Goal: Task Accomplishment & Management: Complete application form

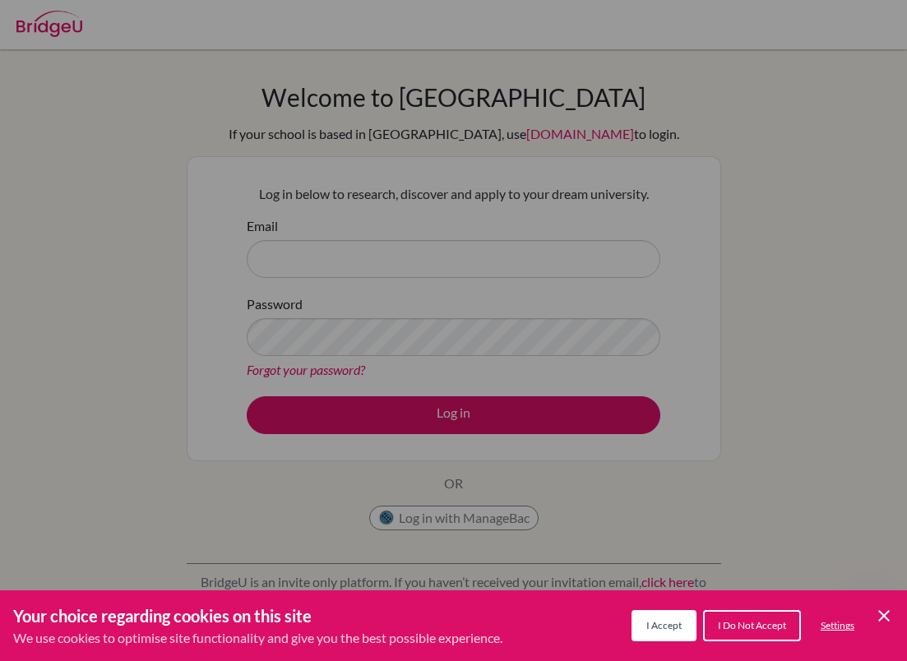
click at [508, 262] on div "Cookie Preferences" at bounding box center [453, 330] width 907 height 661
click at [673, 618] on button "I Accept" at bounding box center [664, 625] width 65 height 31
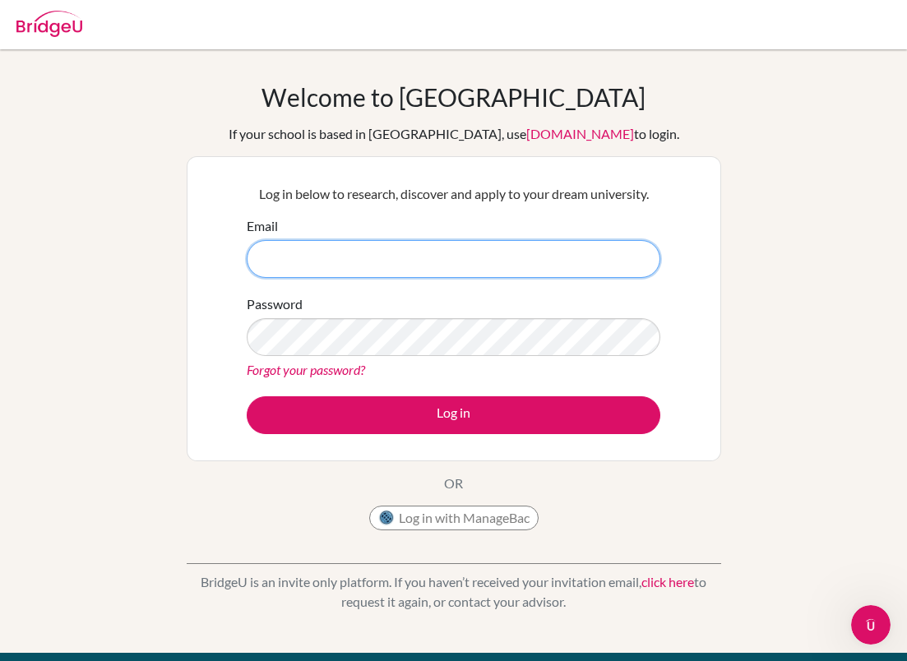
click at [428, 262] on input "Email" at bounding box center [454, 259] width 414 height 38
paste input "isabella_leung@nais.hk"
drag, startPoint x: 268, startPoint y: 257, endPoint x: 254, endPoint y: 256, distance: 14.0
click at [254, 256] on input "isabella_leung@nais.hk" at bounding box center [454, 259] width 414 height 38
click at [305, 250] on input "Isabella_leung@nais.hk" at bounding box center [454, 259] width 414 height 38
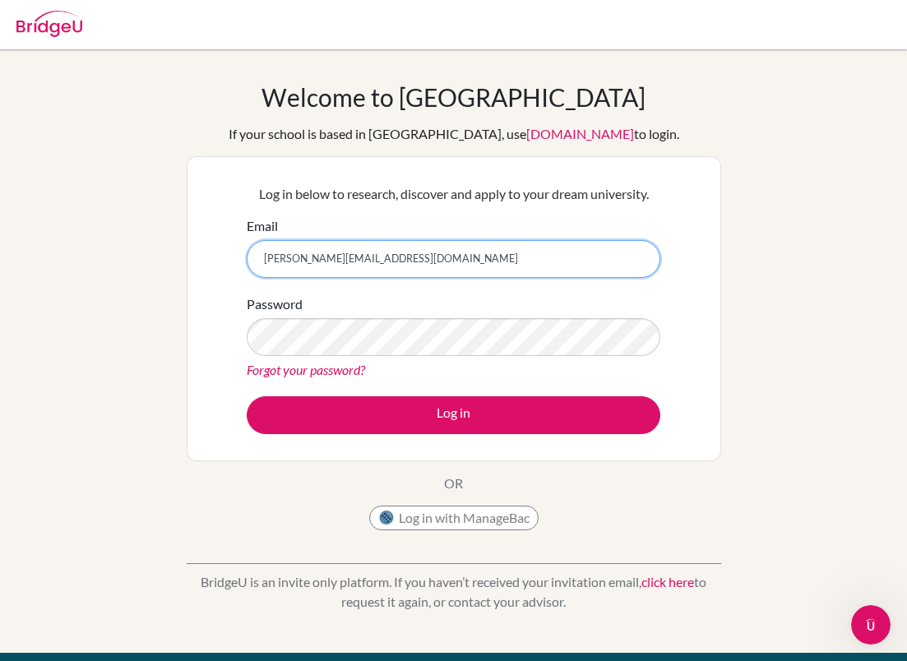
click at [308, 253] on input "Isabella_leung@nais.hk" at bounding box center [454, 259] width 414 height 38
click at [305, 253] on input "Isabella_leung@nais.hk" at bounding box center [454, 259] width 414 height 38
click at [304, 253] on input "Isabella_leung@nais.hk" at bounding box center [454, 259] width 414 height 38
type input "Isabella_Leung@nais.hk"
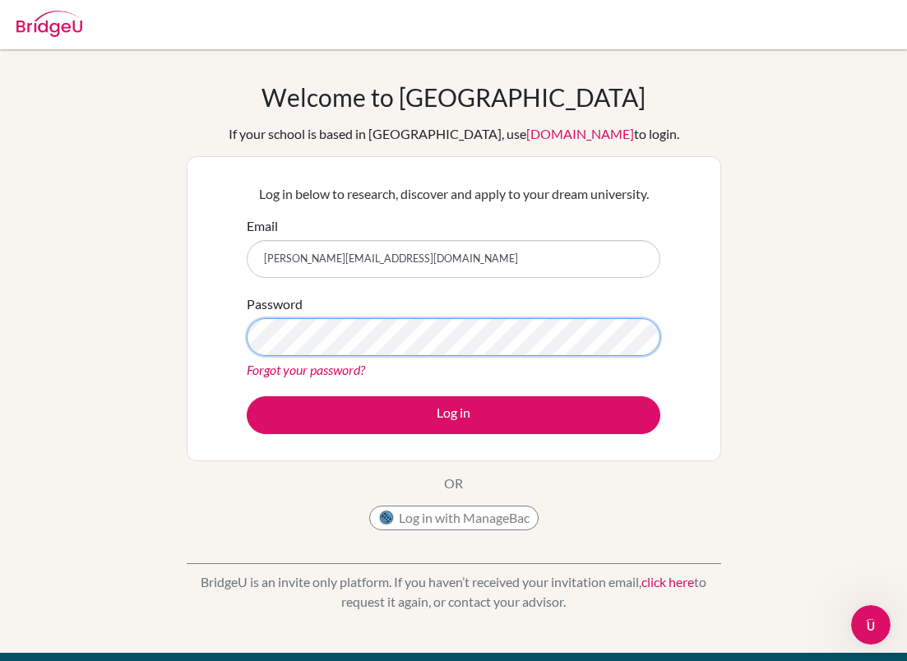
click at [247, 397] on button "Log in" at bounding box center [454, 416] width 414 height 38
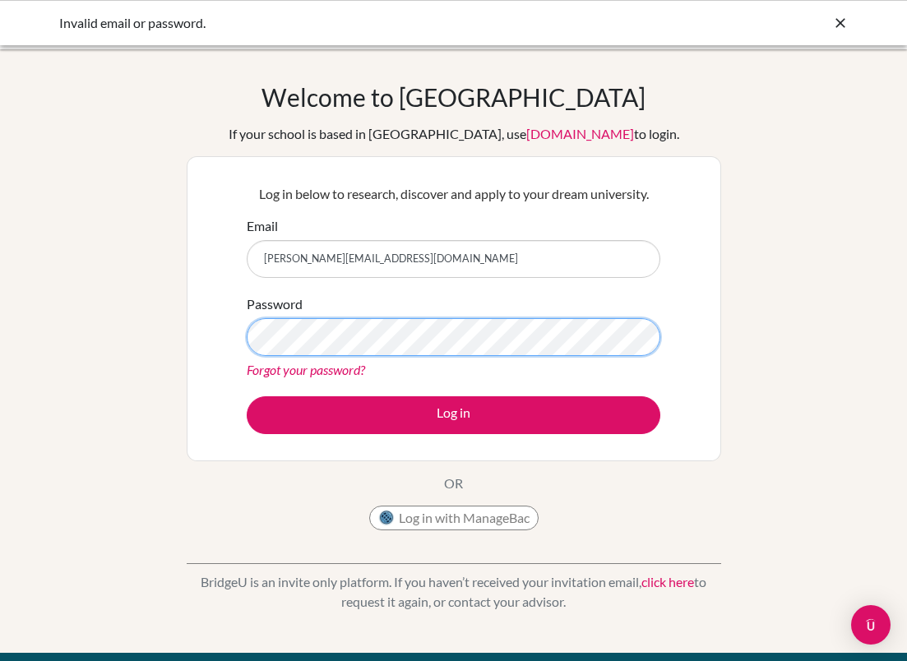
click at [247, 397] on button "Log in" at bounding box center [454, 416] width 414 height 38
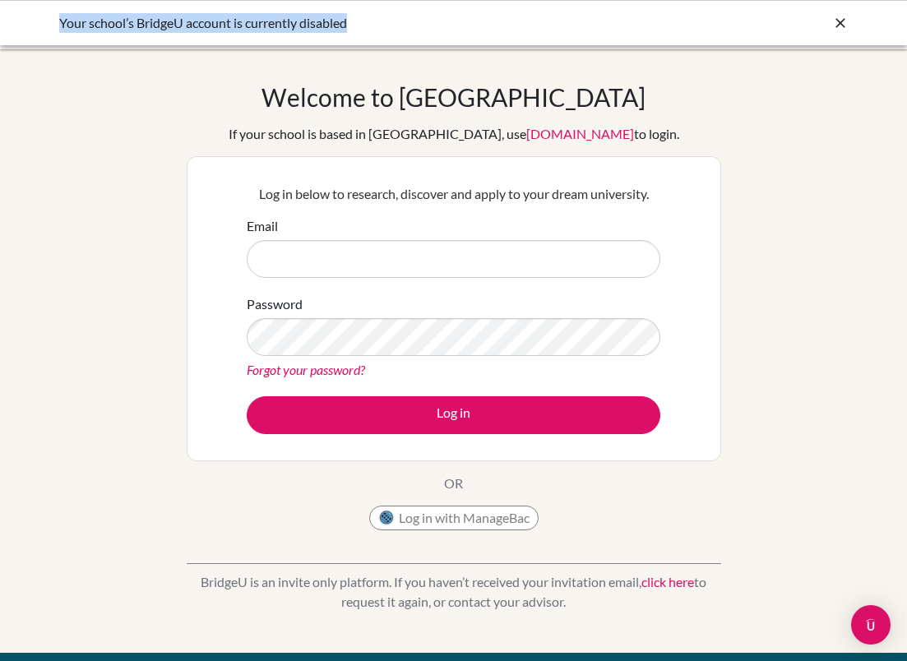
drag, startPoint x: 358, startPoint y: 28, endPoint x: 52, endPoint y: 20, distance: 306.1
click at [52, 20] on div "Your school’s BridgeU account is currently disabled" at bounding box center [453, 22] width 907 height 45
copy div "Your school’s BridgeU account is currently disabled"
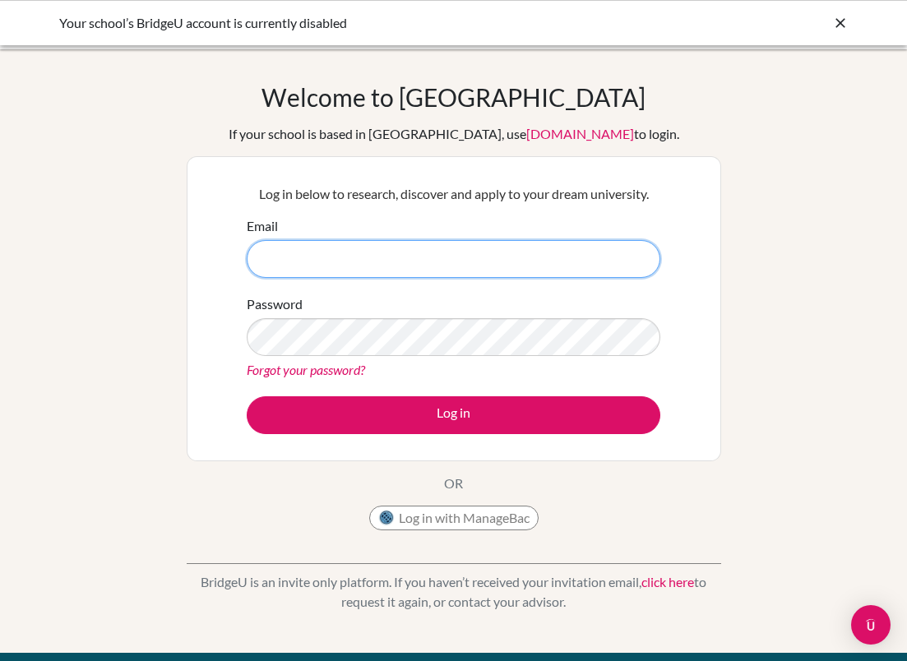
click at [388, 267] on input "Email" at bounding box center [454, 259] width 414 height 38
type input "Isabella_Leung@nais.hk"
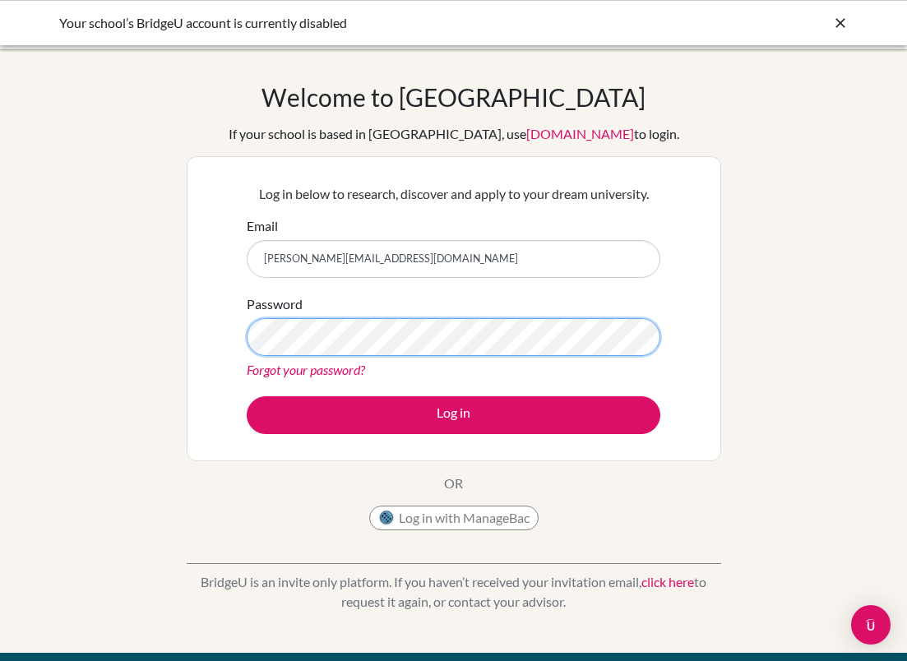
click at [247, 397] on button "Log in" at bounding box center [454, 416] width 414 height 38
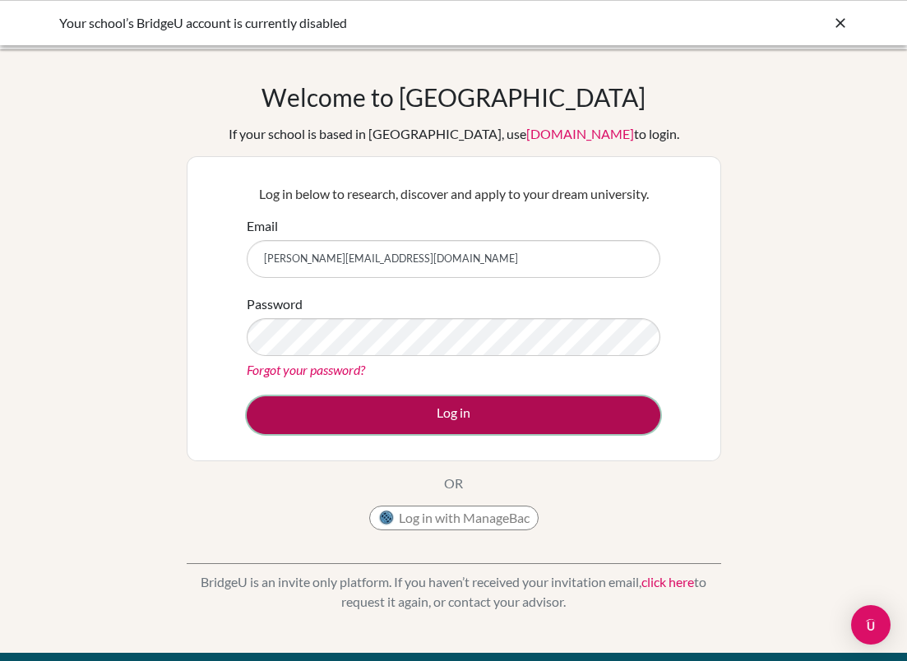
click at [436, 415] on button "Log in" at bounding box center [454, 416] width 414 height 38
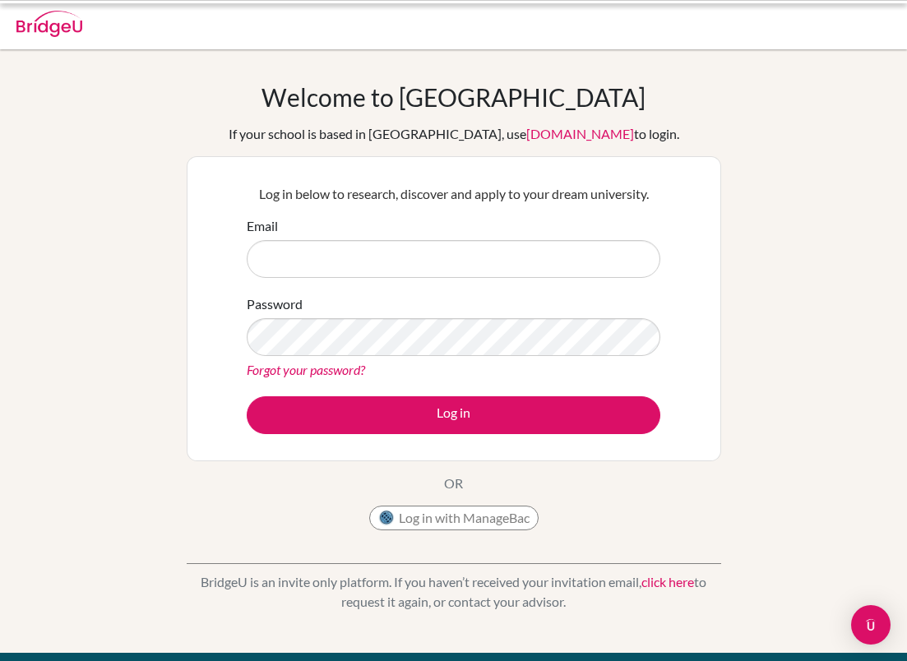
click at [436, 415] on button "Log in" at bounding box center [454, 416] width 414 height 38
click at [675, 583] on link "click here" at bounding box center [668, 582] width 53 height 16
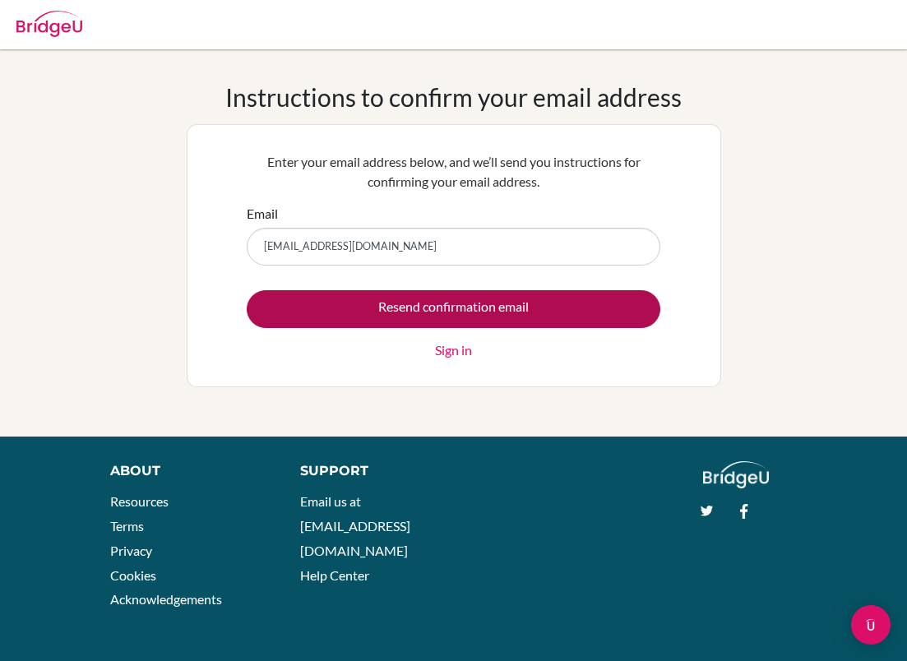
type input "[EMAIL_ADDRESS][DOMAIN_NAME]"
click at [525, 310] on input "Resend confirmation email" at bounding box center [454, 309] width 414 height 38
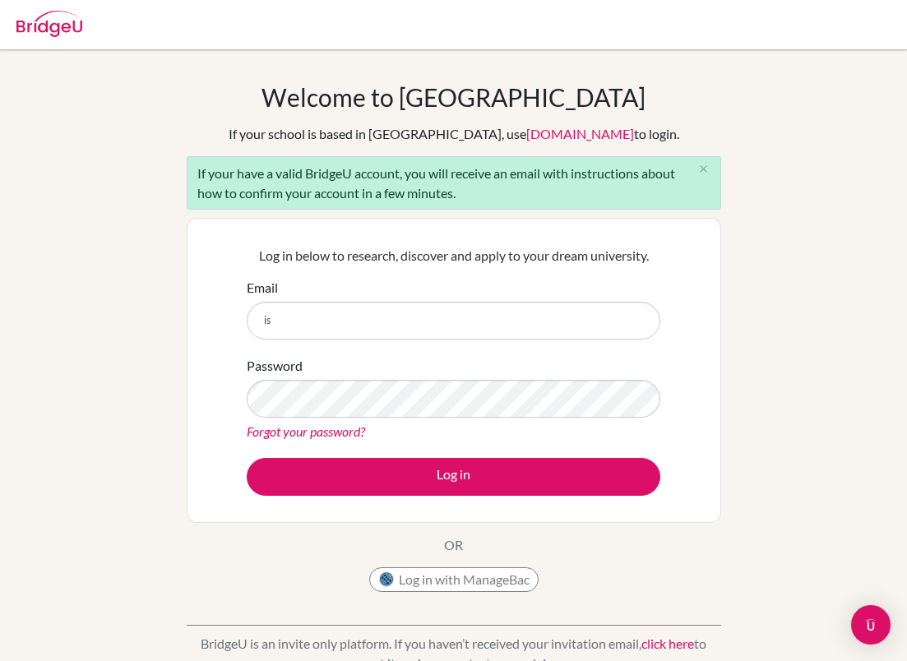
type input "[PERSON_NAME][EMAIL_ADDRESS][DOMAIN_NAME]"
click at [442, 378] on div "Password Forgot your password?" at bounding box center [454, 399] width 414 height 86
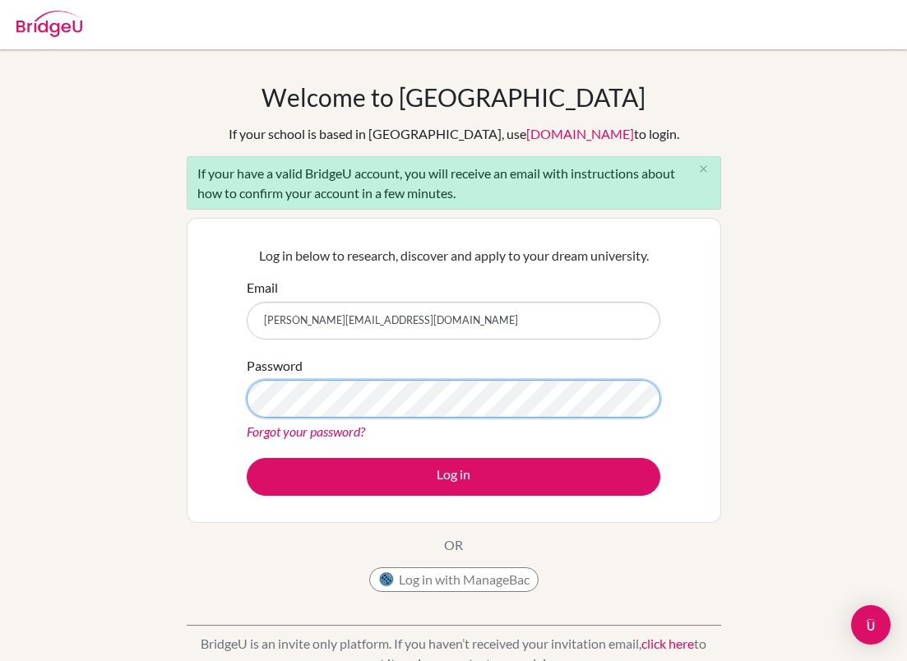
click at [247, 458] on button "Log in" at bounding box center [454, 477] width 414 height 38
